Goal: Navigation & Orientation: Go to known website

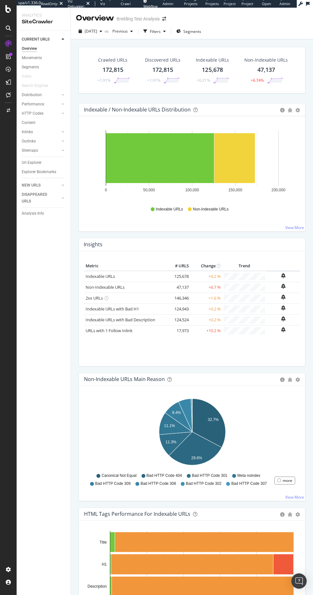
click at [148, 6] on span "Webflow" at bounding box center [150, 6] width 14 height 5
